Goal: Transaction & Acquisition: Purchase product/service

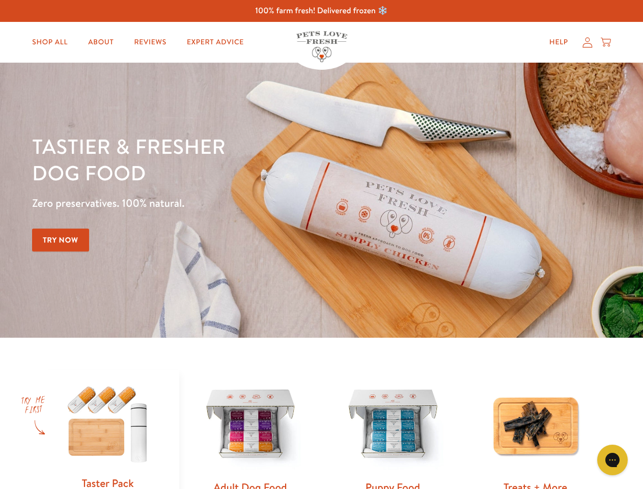
click at [321, 244] on div "Tastier & fresher dog food Zero preservatives. 100% natural. Try Now" at bounding box center [225, 200] width 386 height 134
click at [613, 460] on icon "Gorgias live chat" at bounding box center [613, 460] width 10 height 10
